Goal: Answer question/provide support: Share knowledge or assist other users

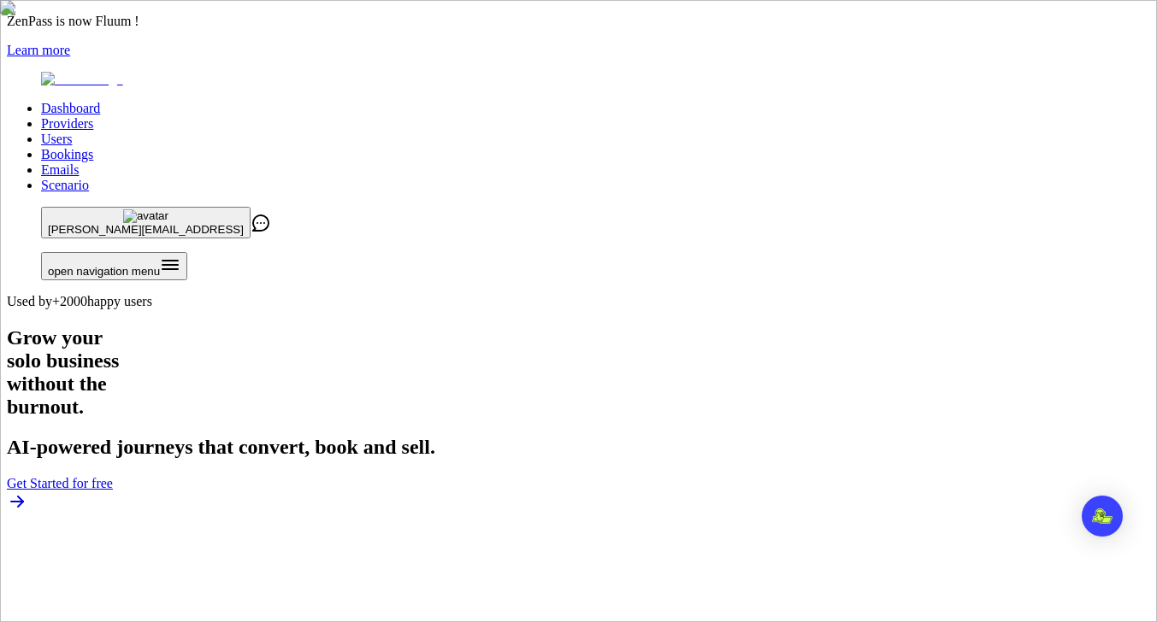
click at [72, 132] on link "Users" at bounding box center [56, 139] width 31 height 15
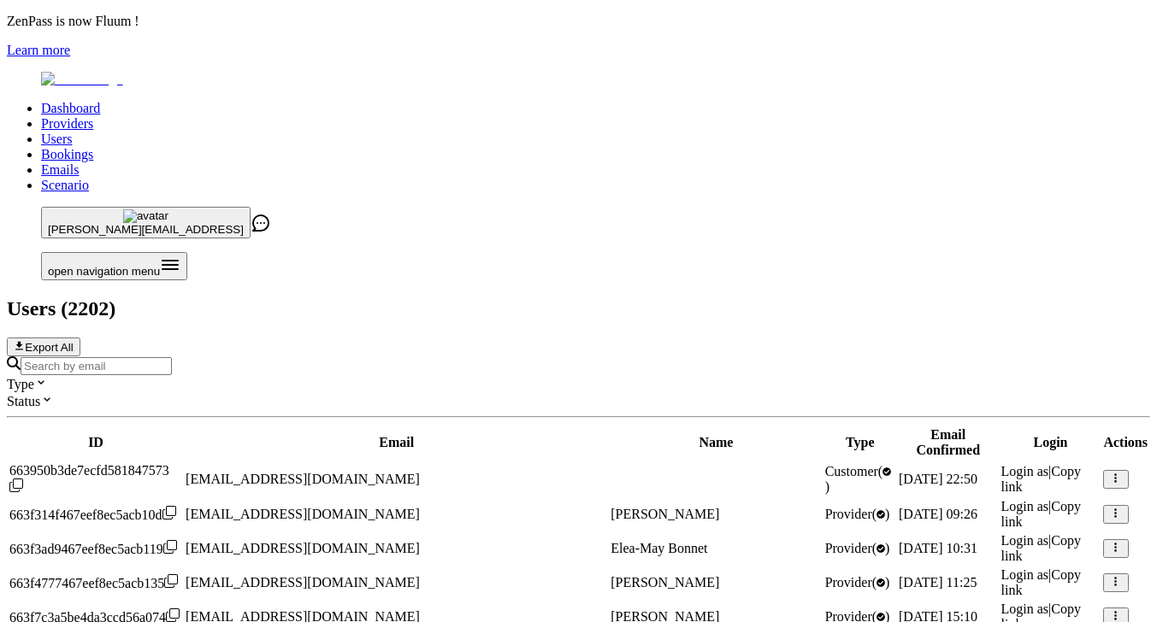
click at [172, 357] on input "Search by email" at bounding box center [96, 366] width 151 height 18
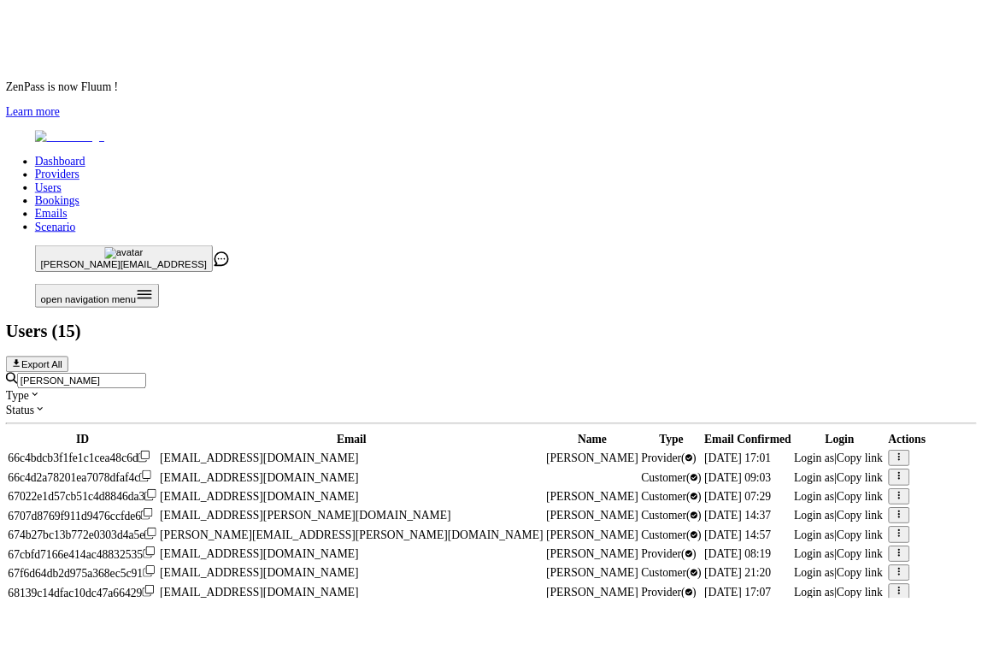
scroll to position [353, 0]
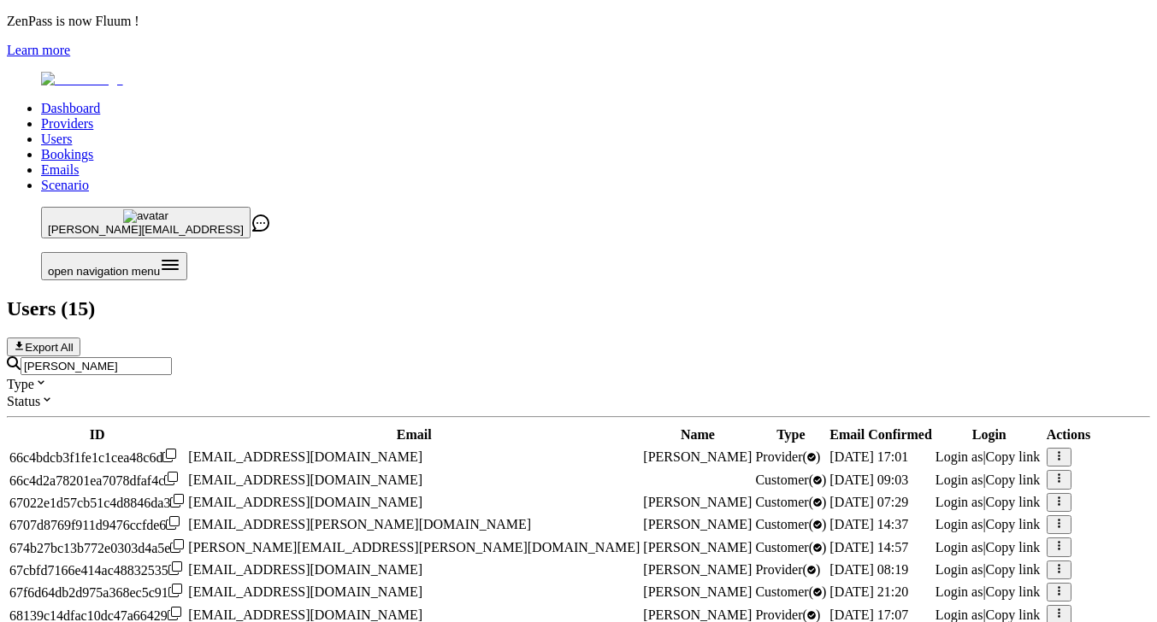
type input "[PERSON_NAME]"
click at [935, 608] on span "Login as" at bounding box center [959, 615] width 48 height 15
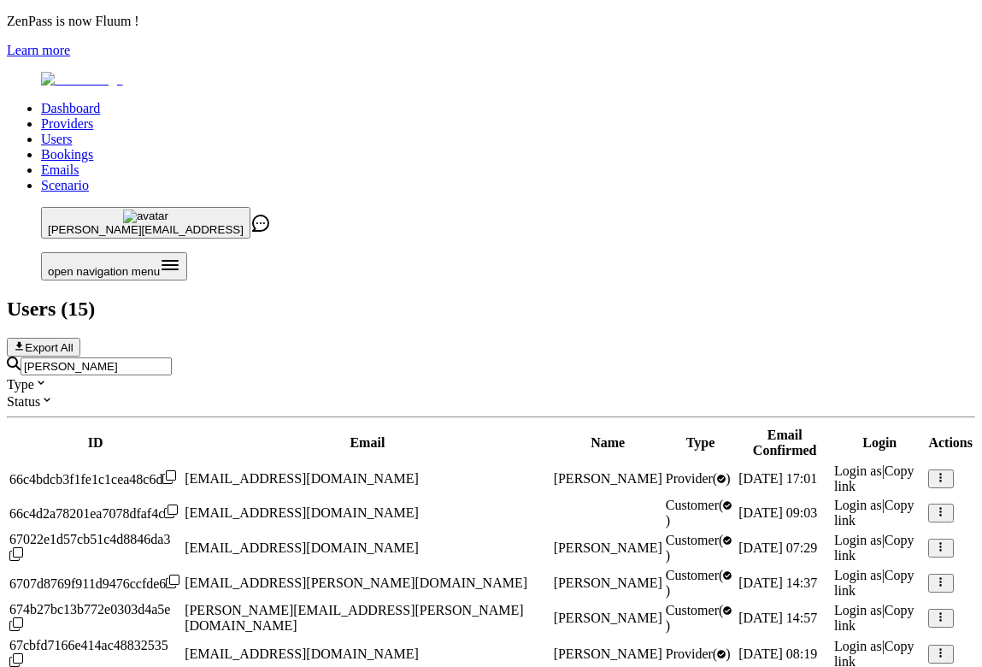
scroll to position [0, 0]
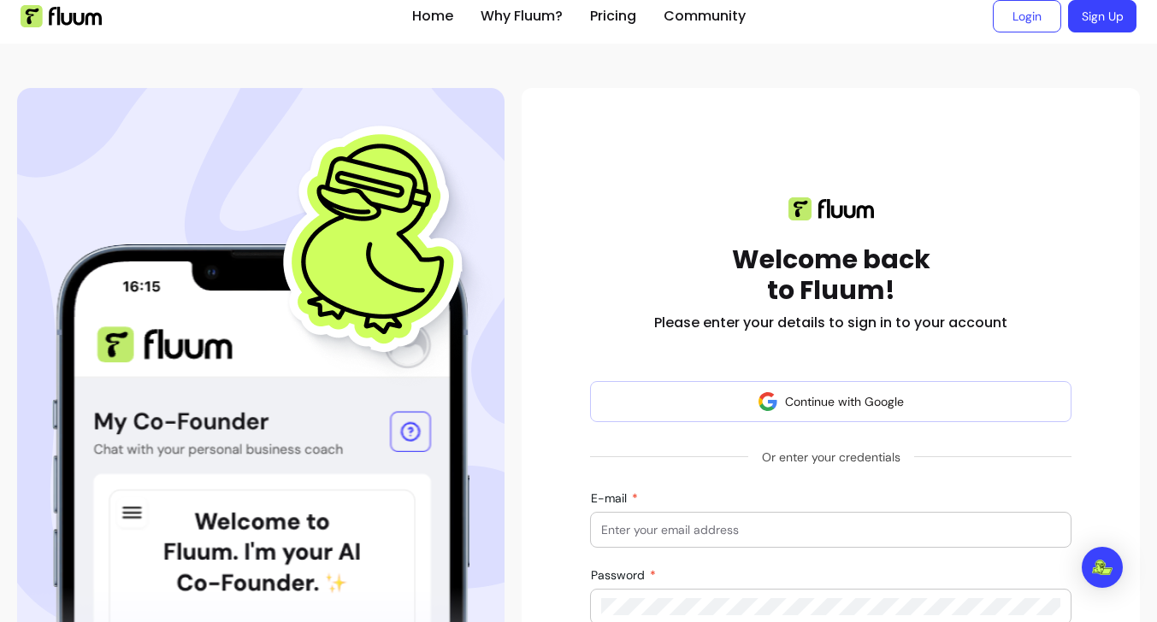
scroll to position [37, 0]
